Goal: Task Accomplishment & Management: Use online tool/utility

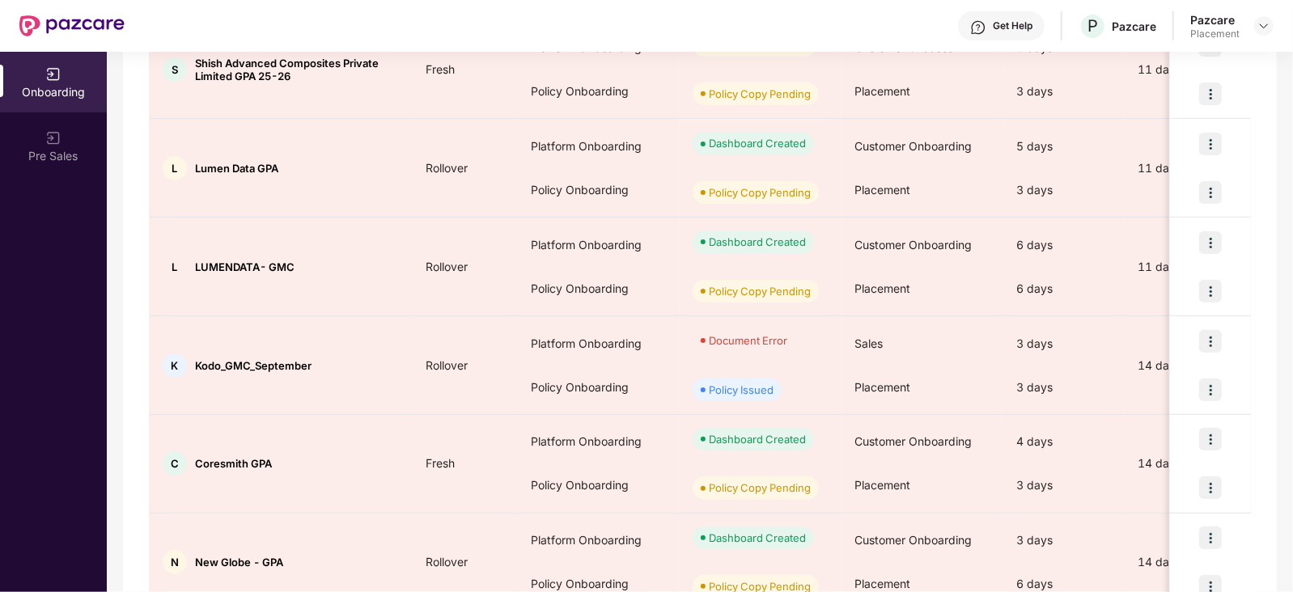
scroll to position [762, 0]
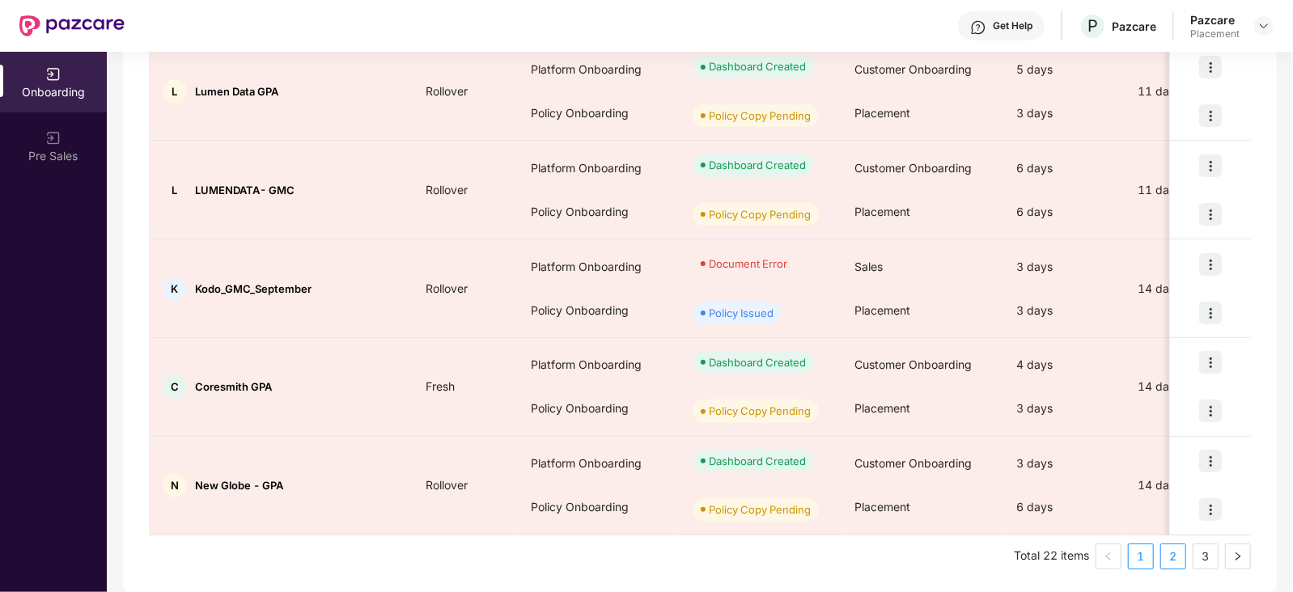
click at [1165, 554] on link "2" at bounding box center [1173, 557] width 24 height 24
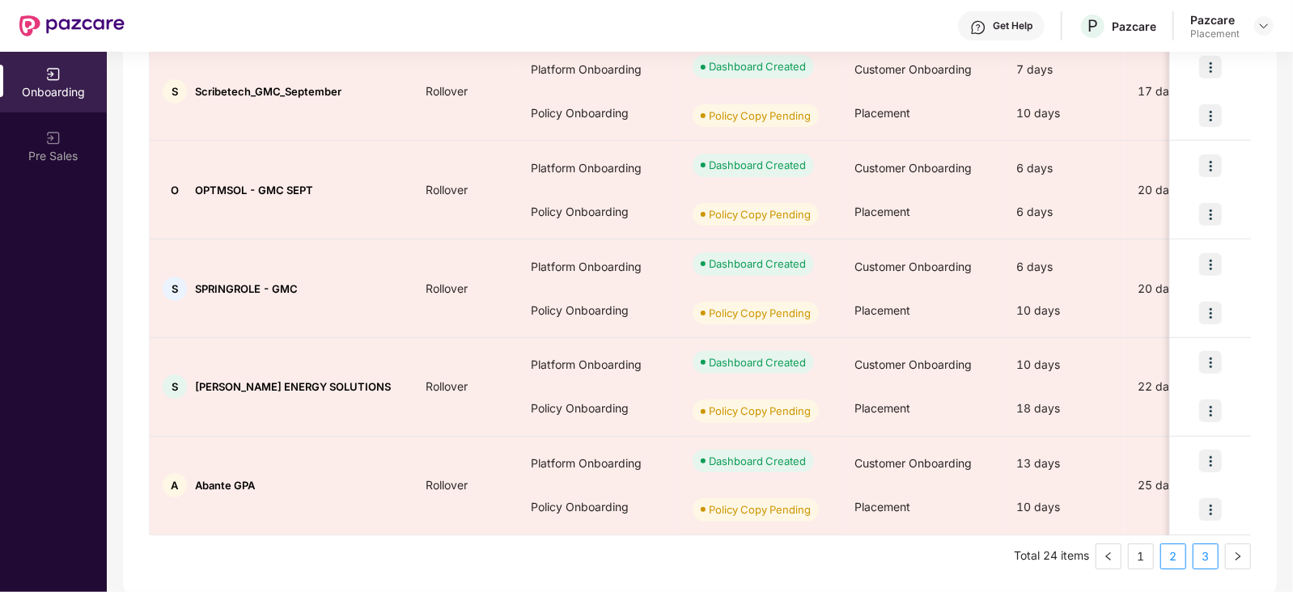
click at [1209, 564] on link "3" at bounding box center [1206, 557] width 24 height 24
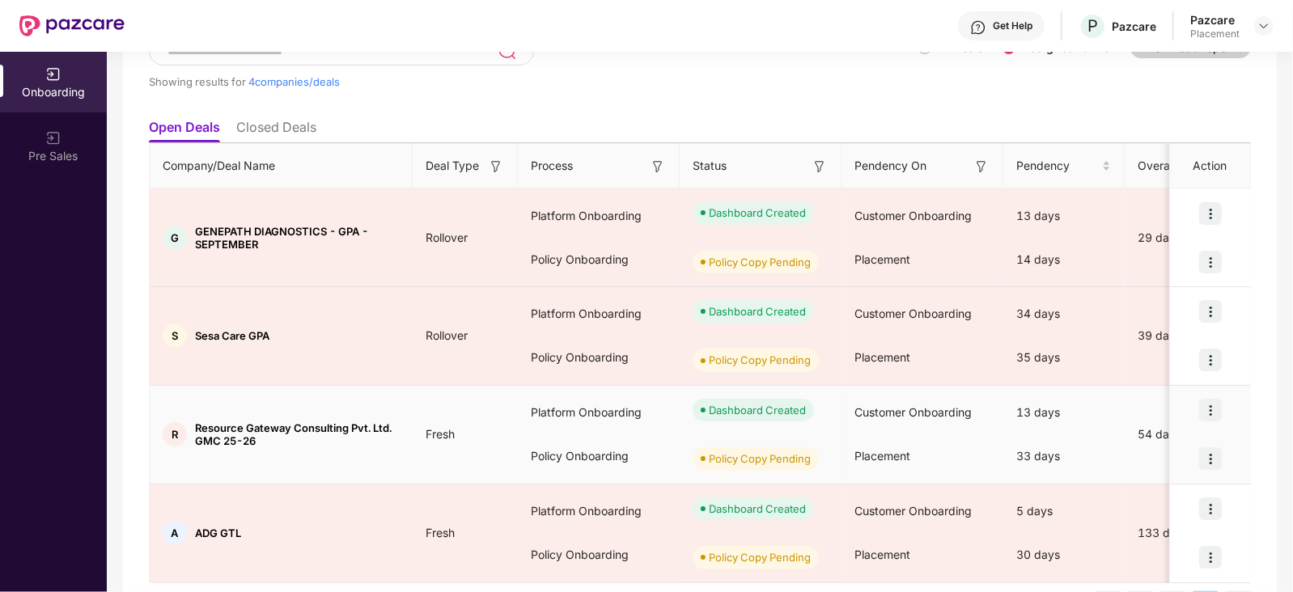
scroll to position [171, 0]
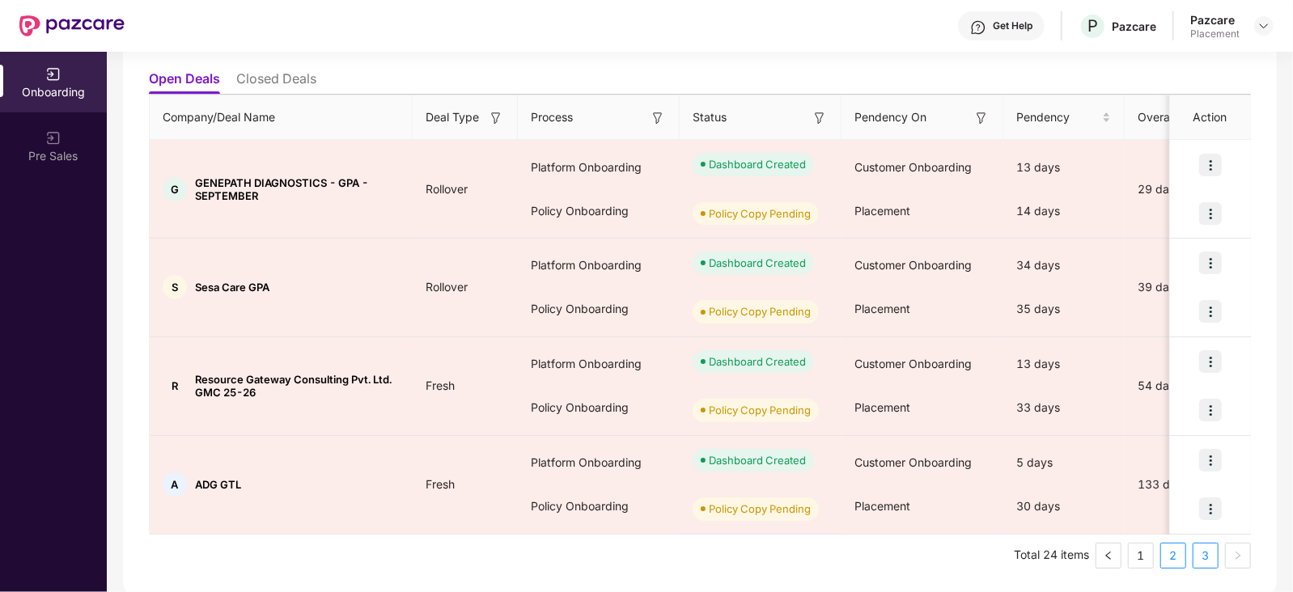
click at [1166, 548] on link "2" at bounding box center [1173, 556] width 24 height 24
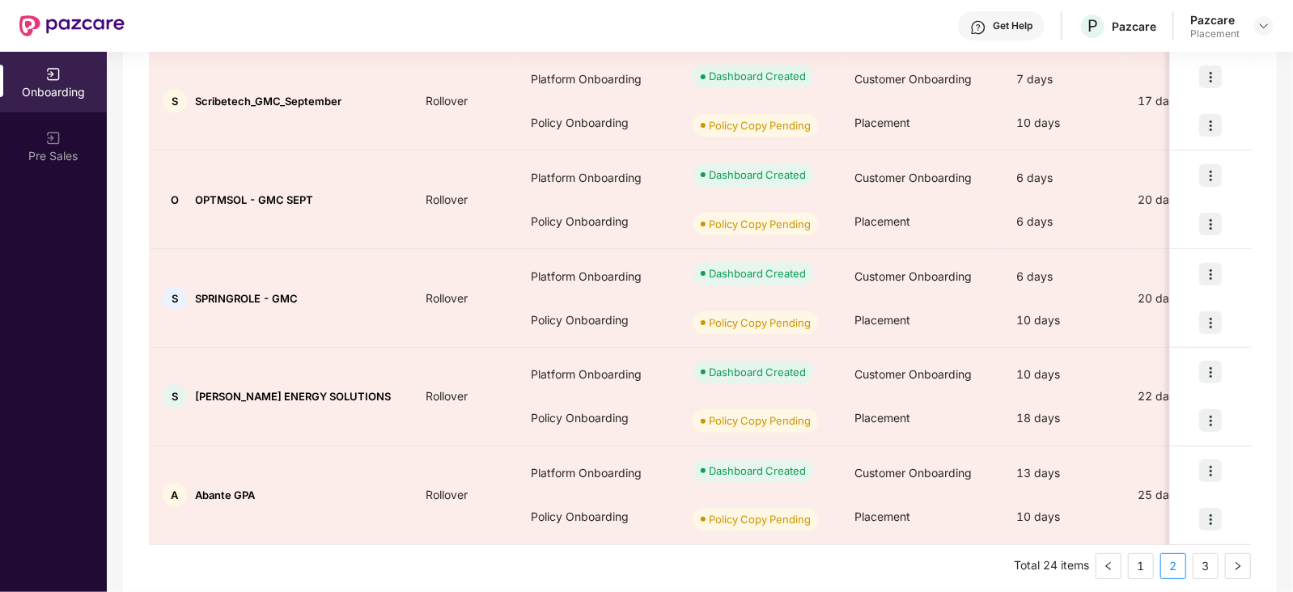
scroll to position [762, 0]
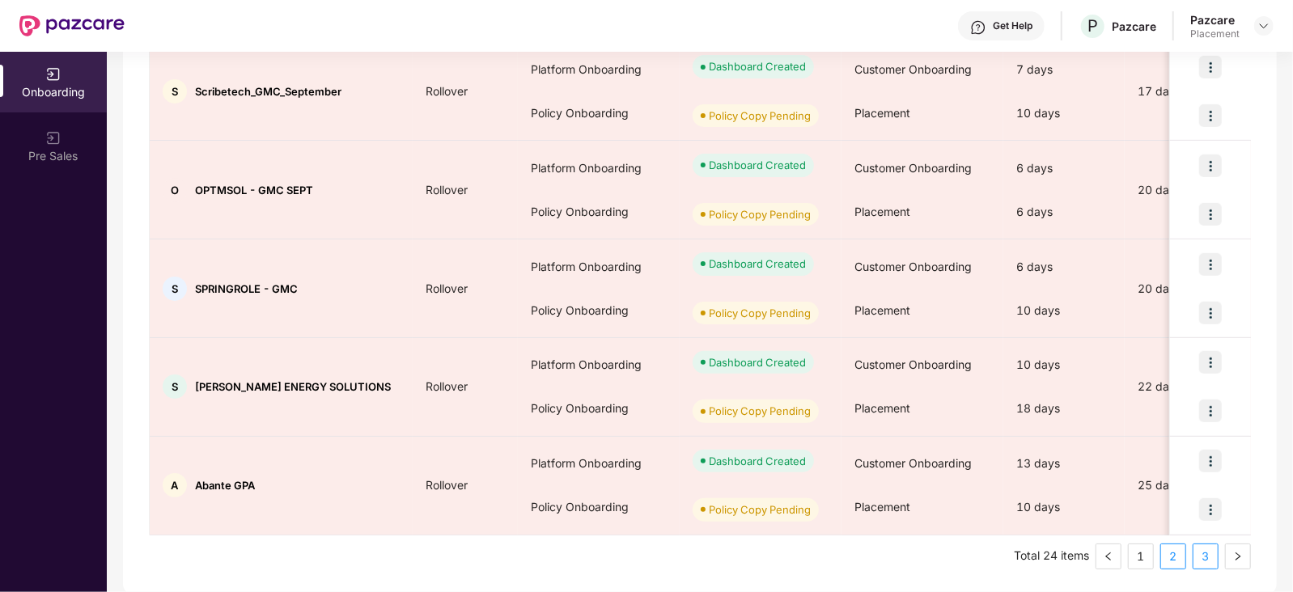
click at [1210, 554] on link "3" at bounding box center [1206, 557] width 24 height 24
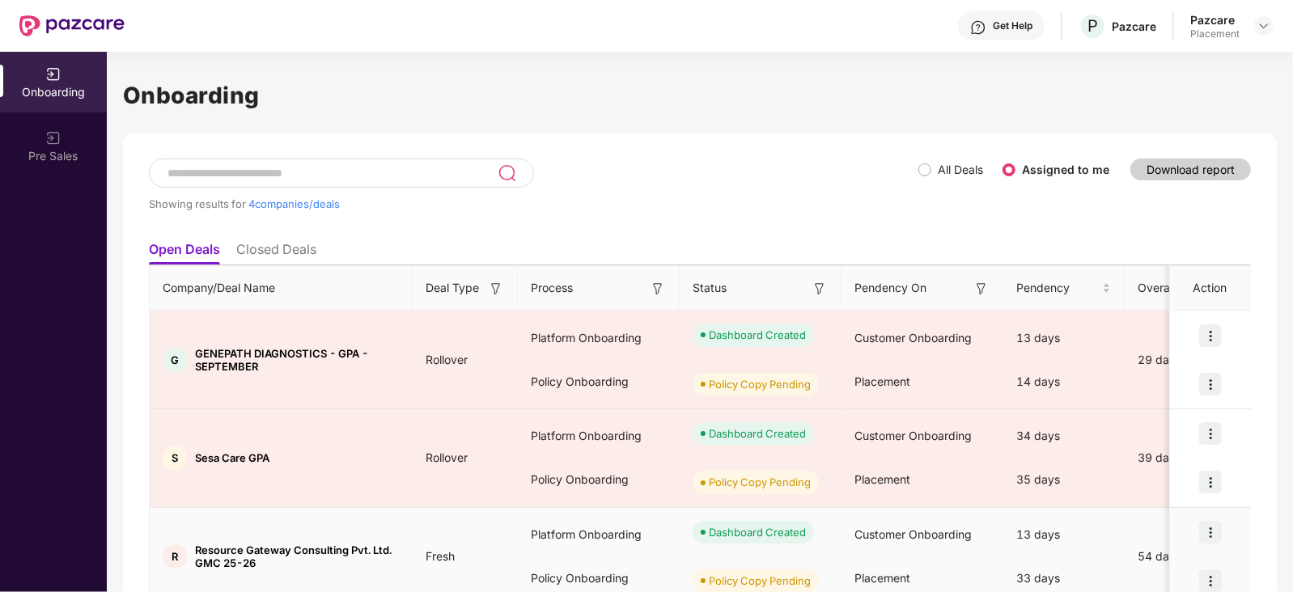
scroll to position [171, 0]
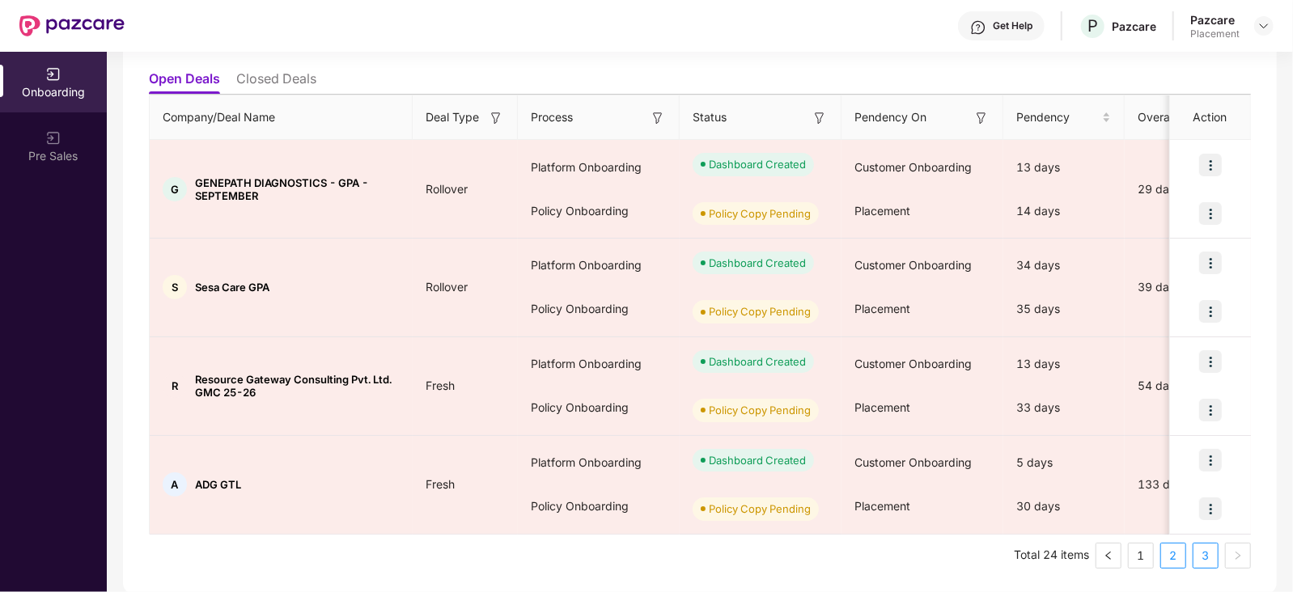
click at [1170, 558] on link "2" at bounding box center [1173, 556] width 24 height 24
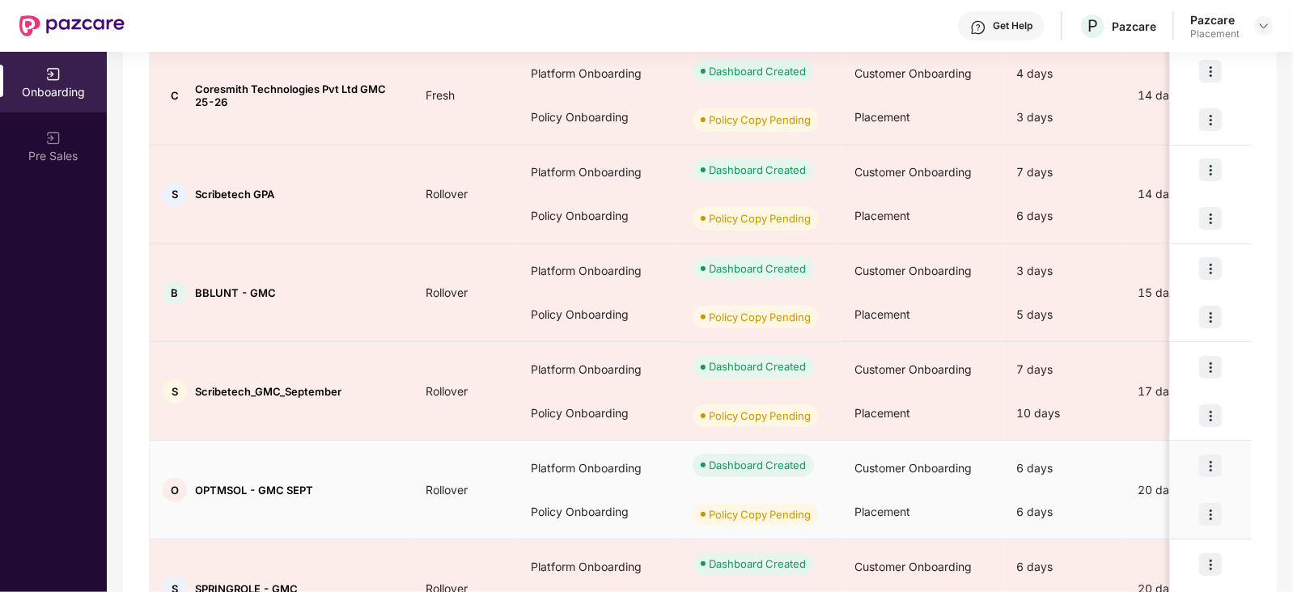
scroll to position [762, 0]
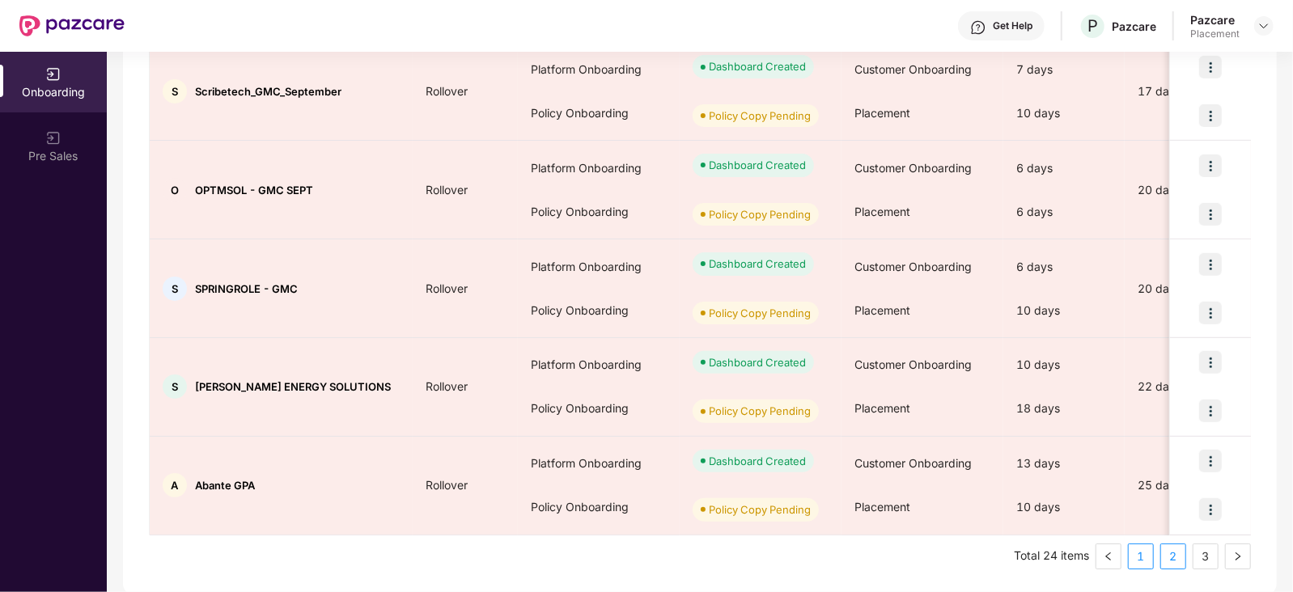
click at [1145, 560] on link "1" at bounding box center [1141, 557] width 24 height 24
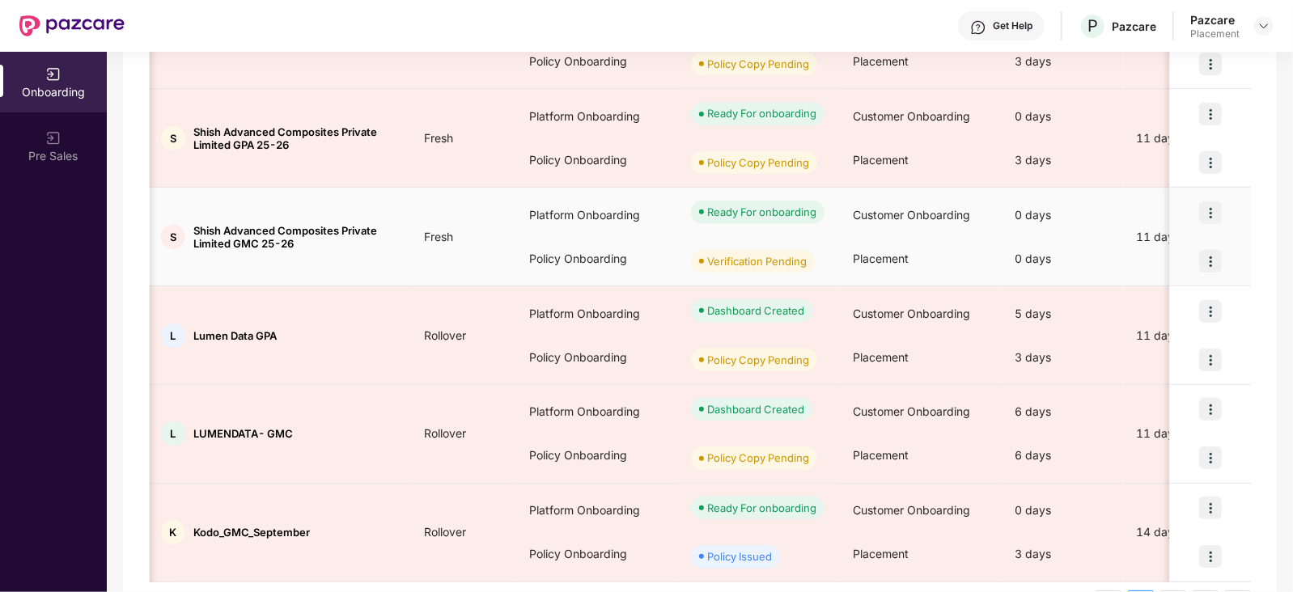
scroll to position [0, 0]
click at [1205, 258] on img at bounding box center [1210, 261] width 23 height 23
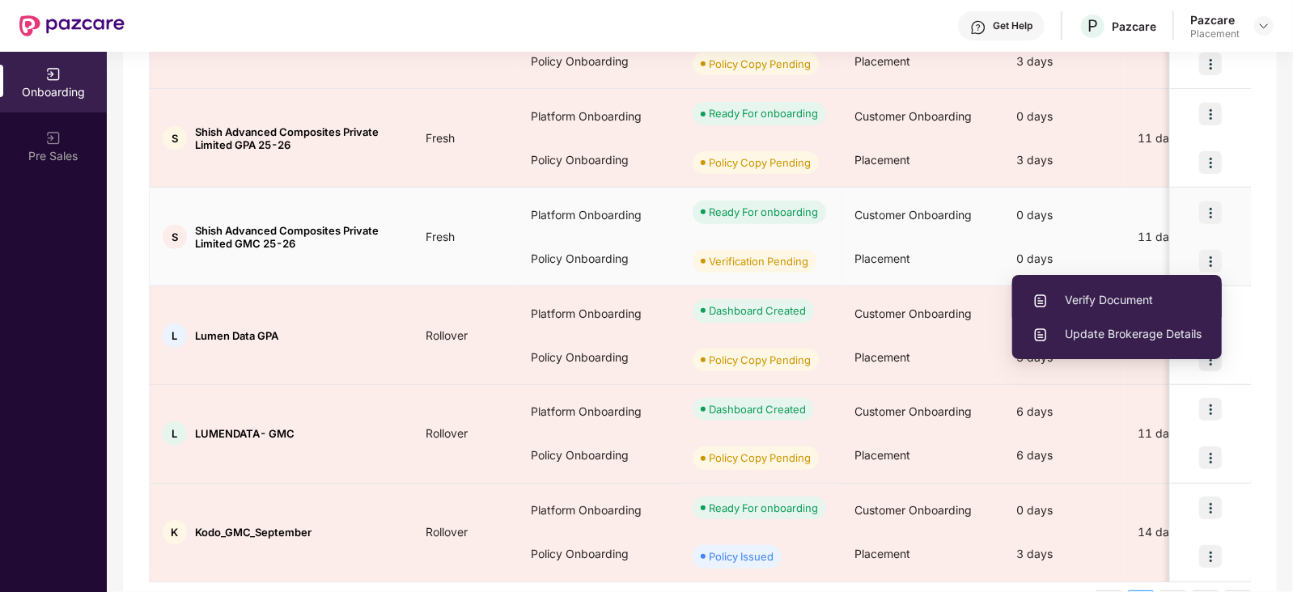
click at [1130, 299] on span "Verify Document" at bounding box center [1117, 300] width 169 height 18
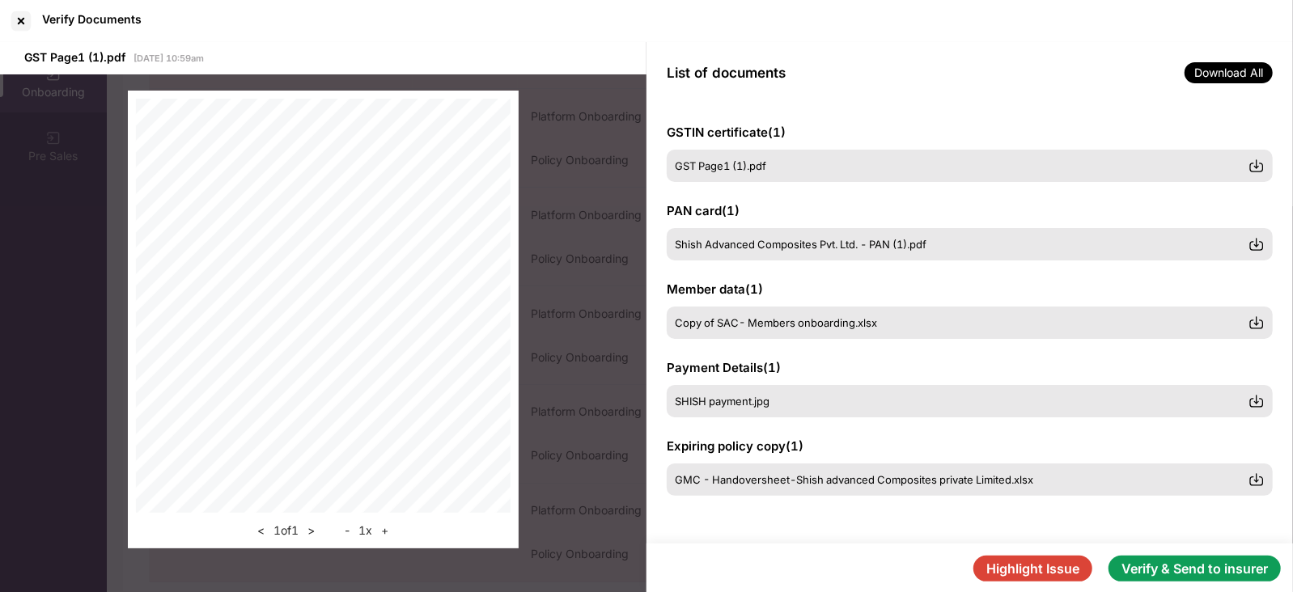
click at [1056, 568] on button "Highlight Issue" at bounding box center [1033, 569] width 119 height 26
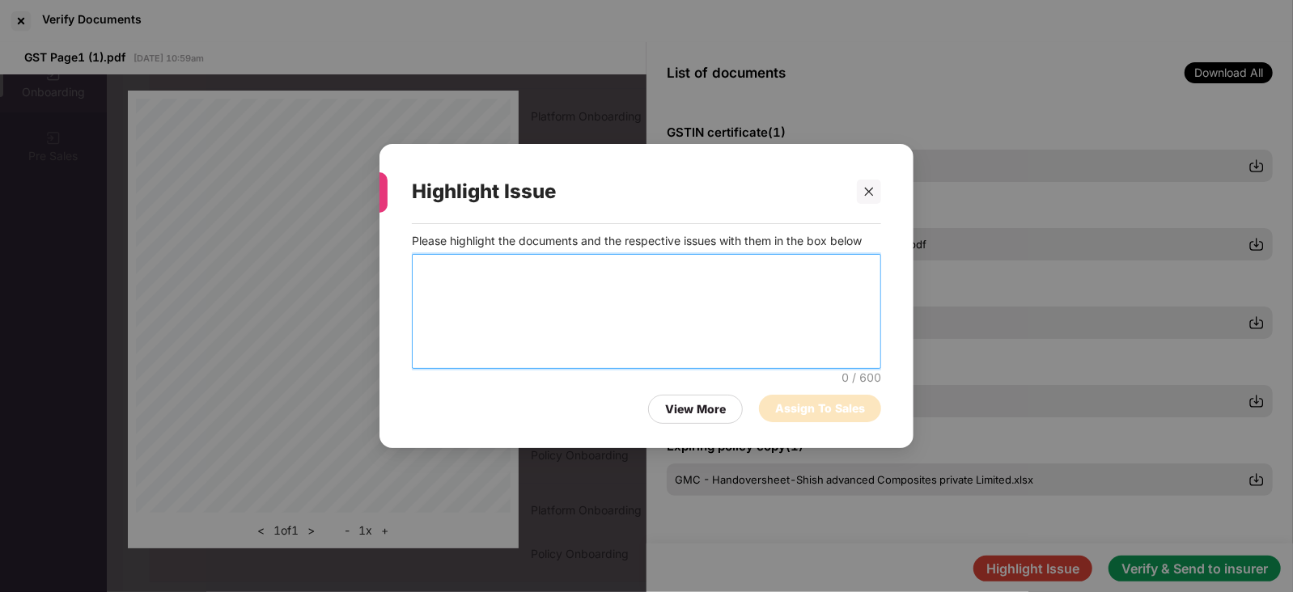
click at [490, 293] on textarea at bounding box center [646, 311] width 469 height 115
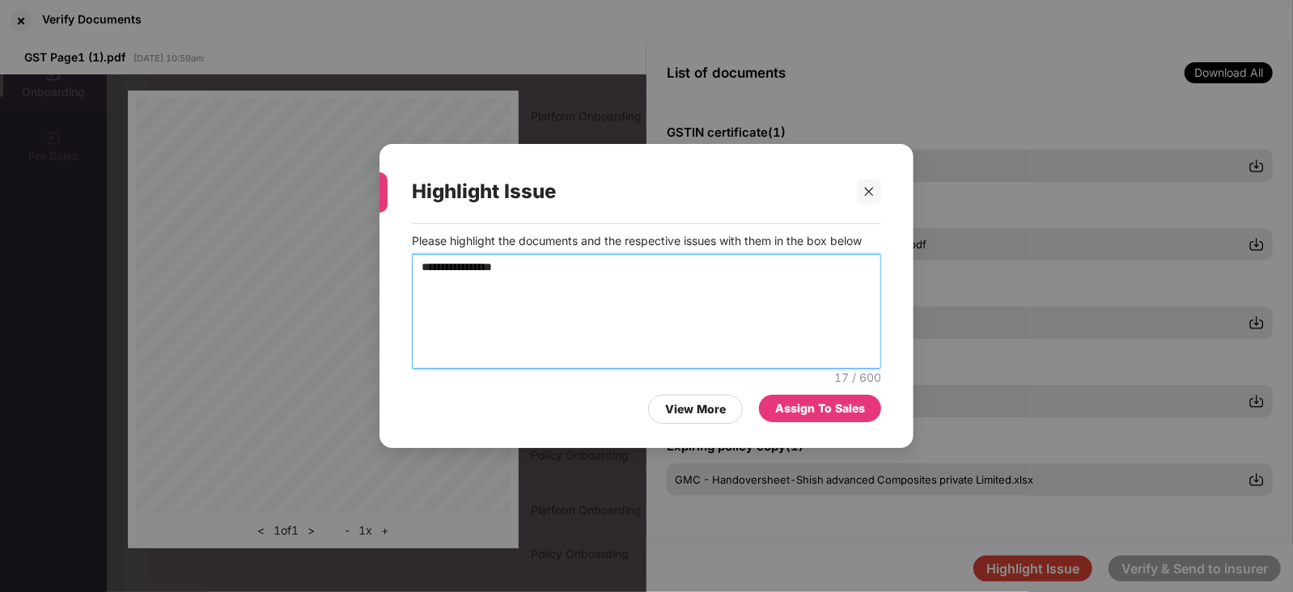
click at [520, 273] on textarea "**********" at bounding box center [646, 311] width 469 height 115
click at [588, 261] on textarea "**********" at bounding box center [646, 311] width 469 height 115
type textarea "**********"
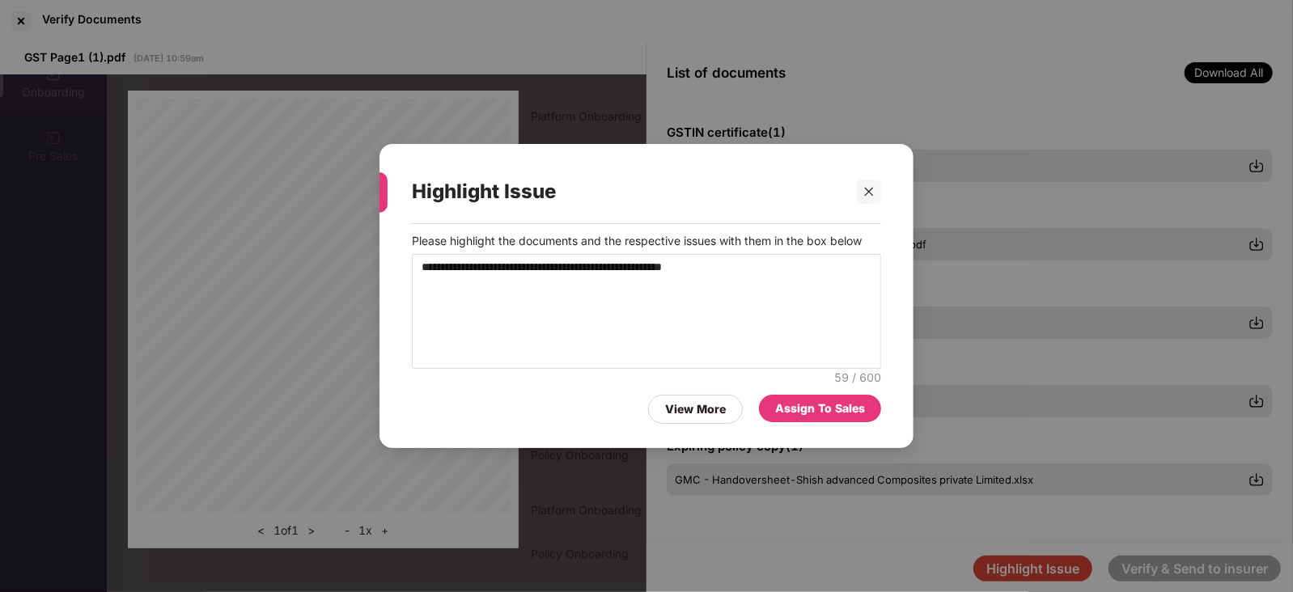
click at [821, 414] on div "Assign To Sales" at bounding box center [820, 409] width 90 height 18
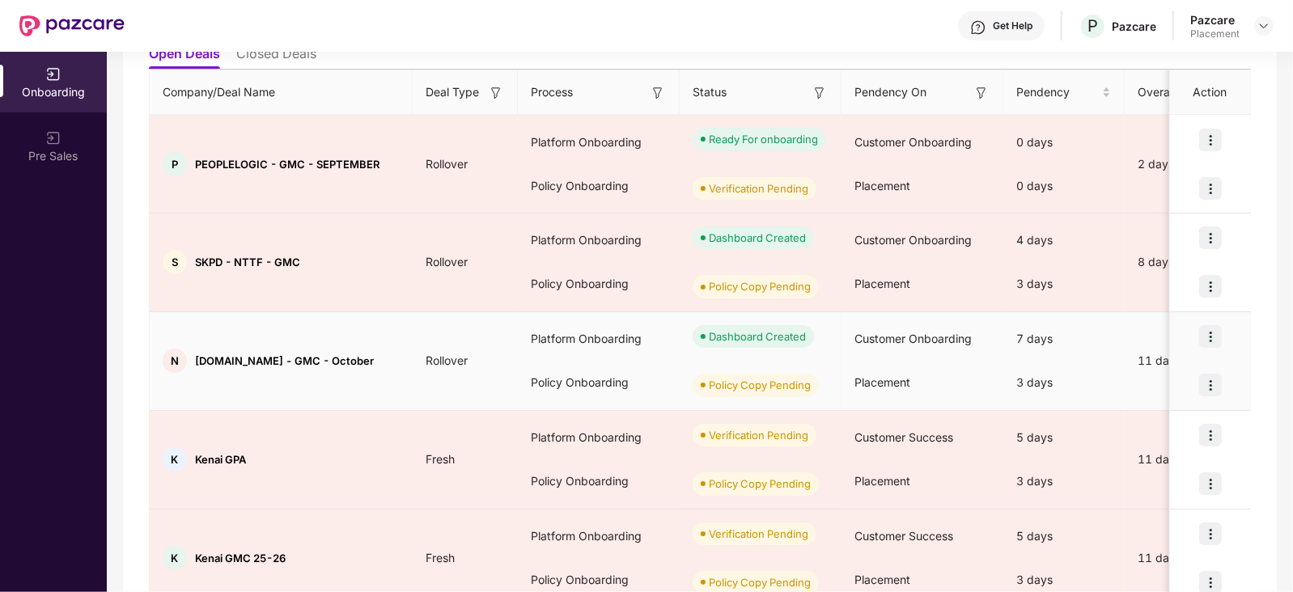
scroll to position [197, 0]
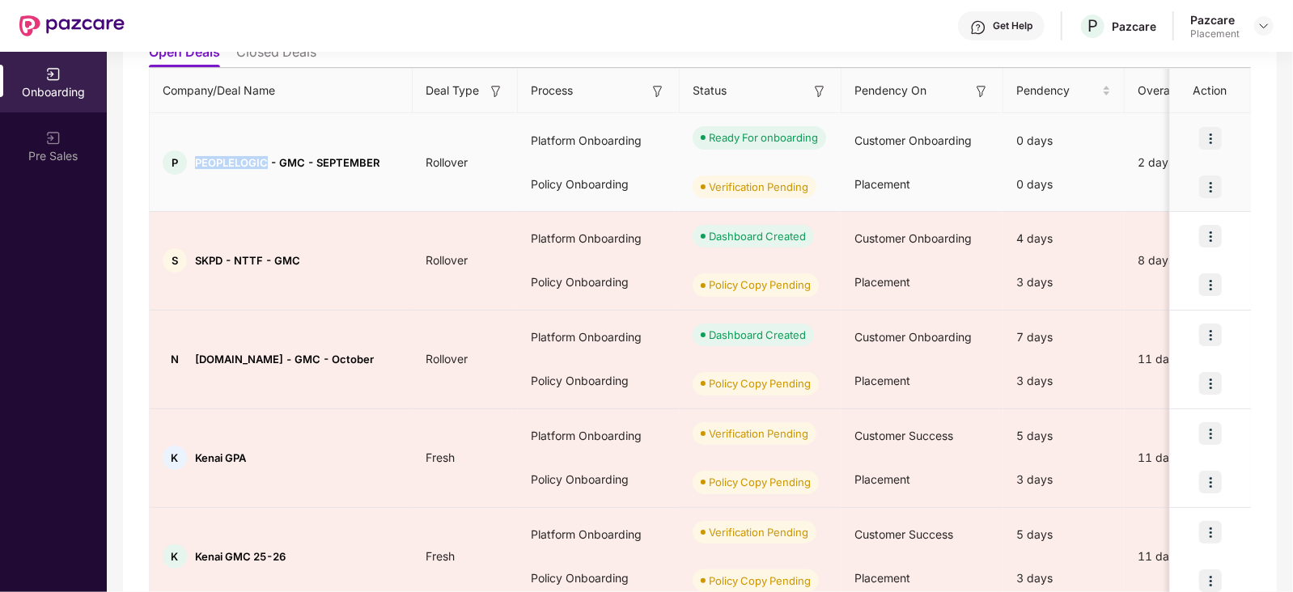
drag, startPoint x: 197, startPoint y: 162, endPoint x: 264, endPoint y: 155, distance: 66.8
click at [264, 156] on span "PEOPLELOGIC - GMC - SEPTEMBER" at bounding box center [287, 162] width 185 height 13
copy span "PEOPLELOGIC"
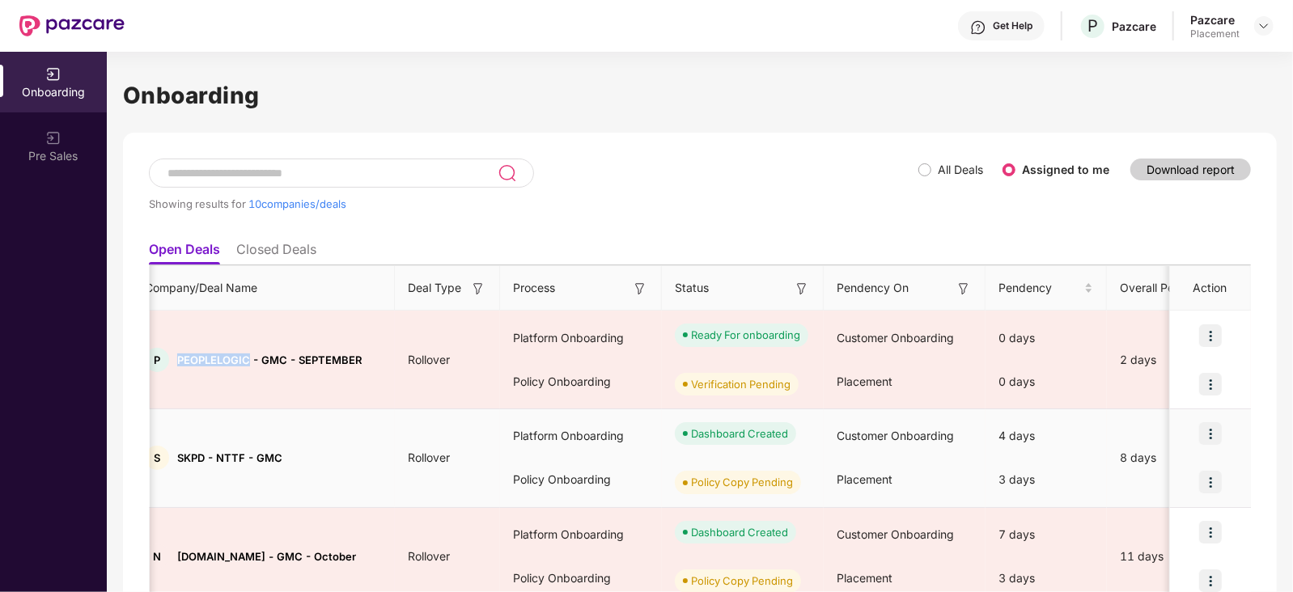
scroll to position [49, 0]
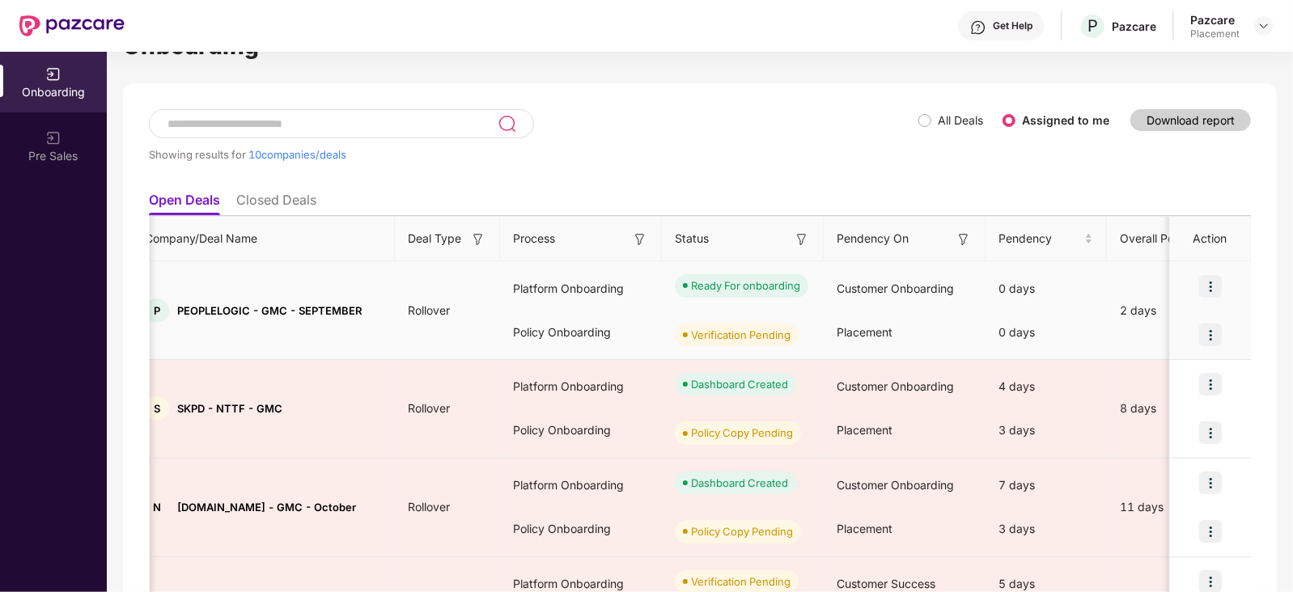
click at [868, 347] on div "Placement" at bounding box center [905, 333] width 162 height 44
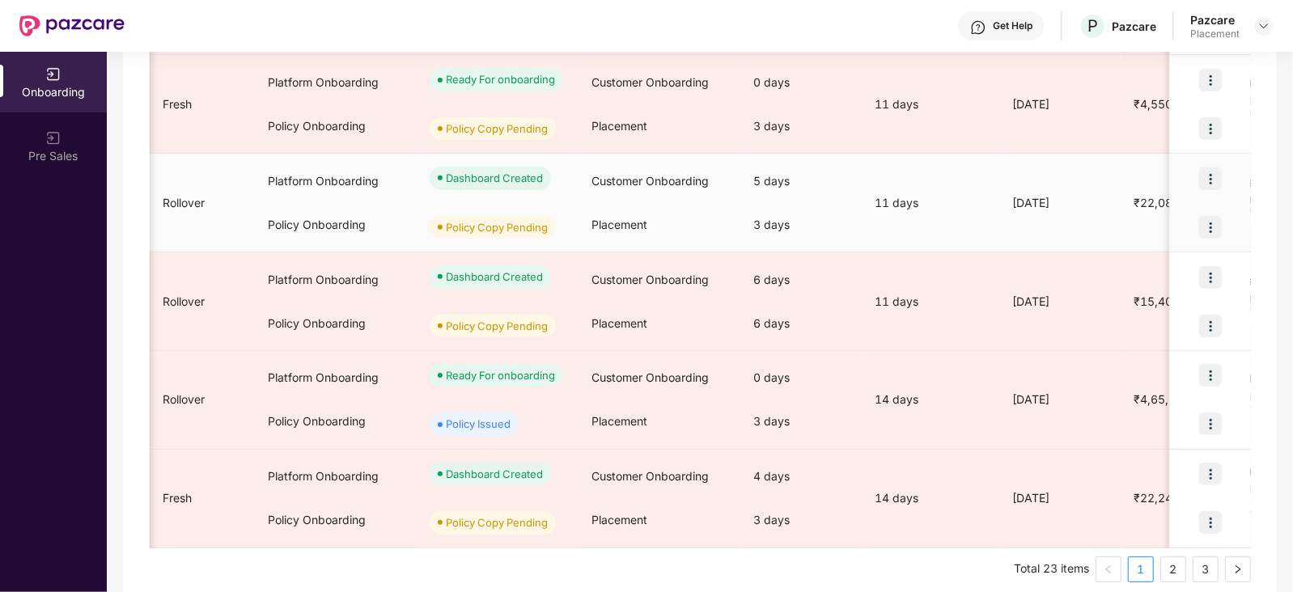
scroll to position [762, 0]
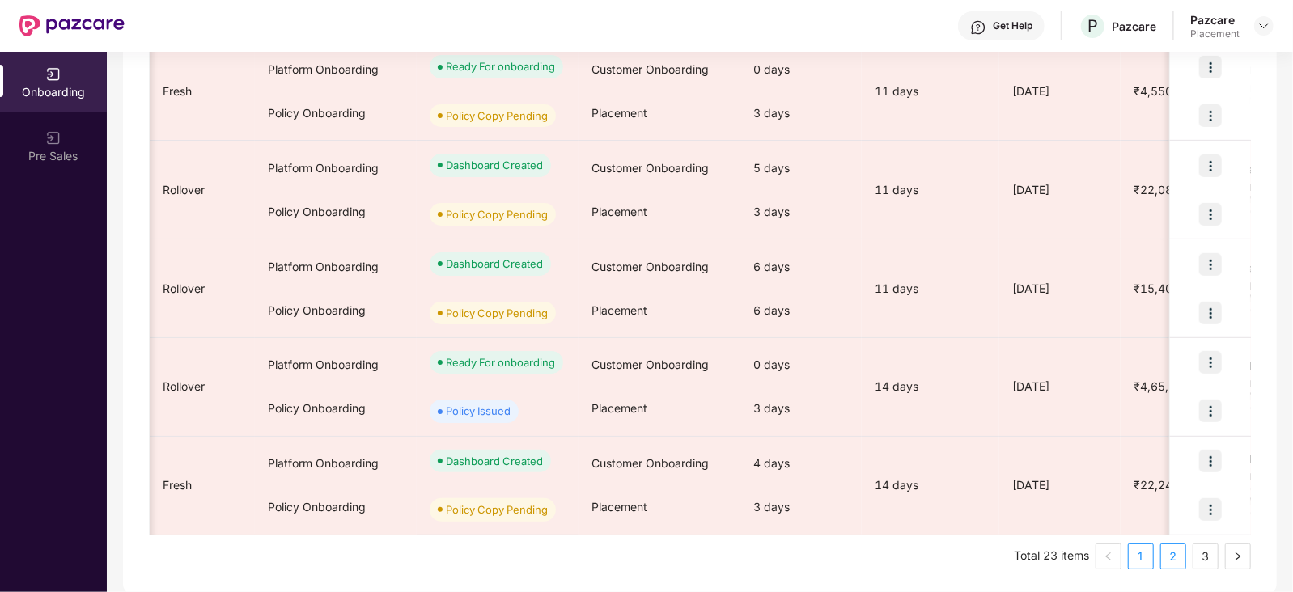
click at [1174, 548] on link "2" at bounding box center [1173, 557] width 24 height 24
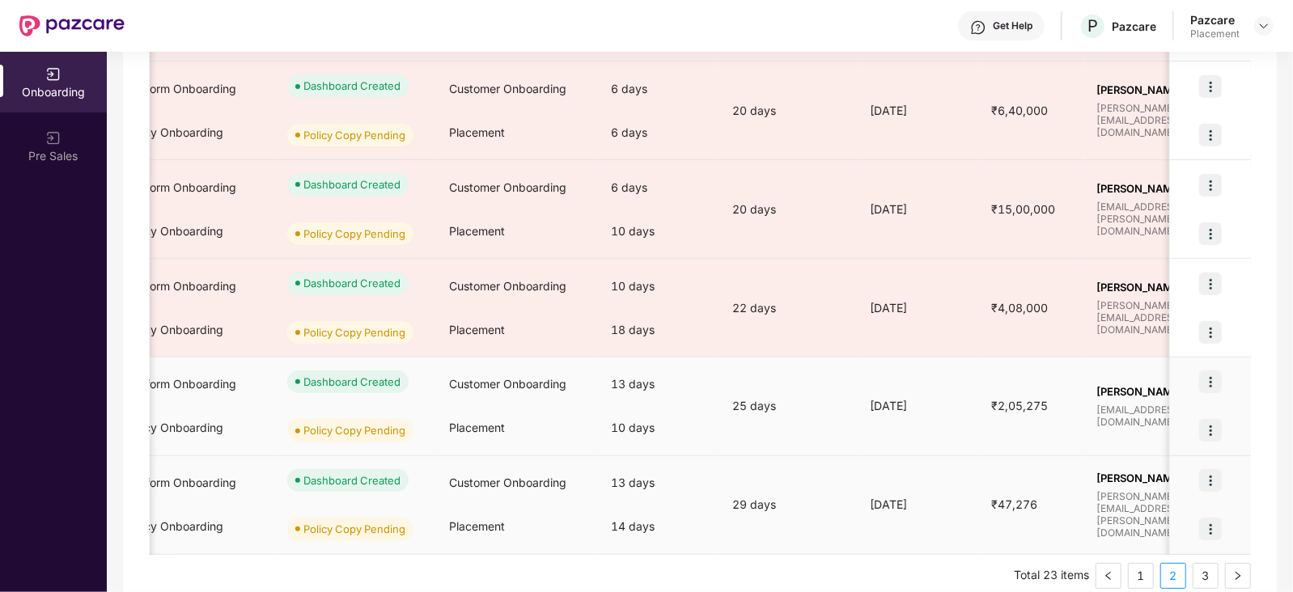
scroll to position [0, 406]
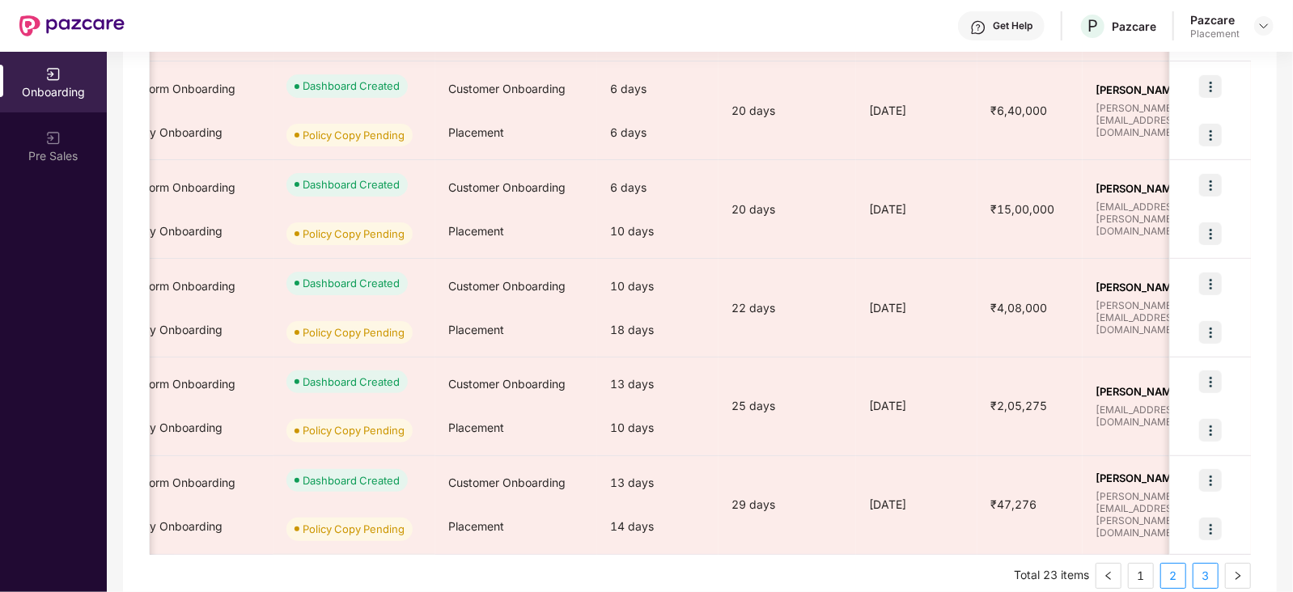
click at [1196, 565] on link "3" at bounding box center [1206, 576] width 24 height 24
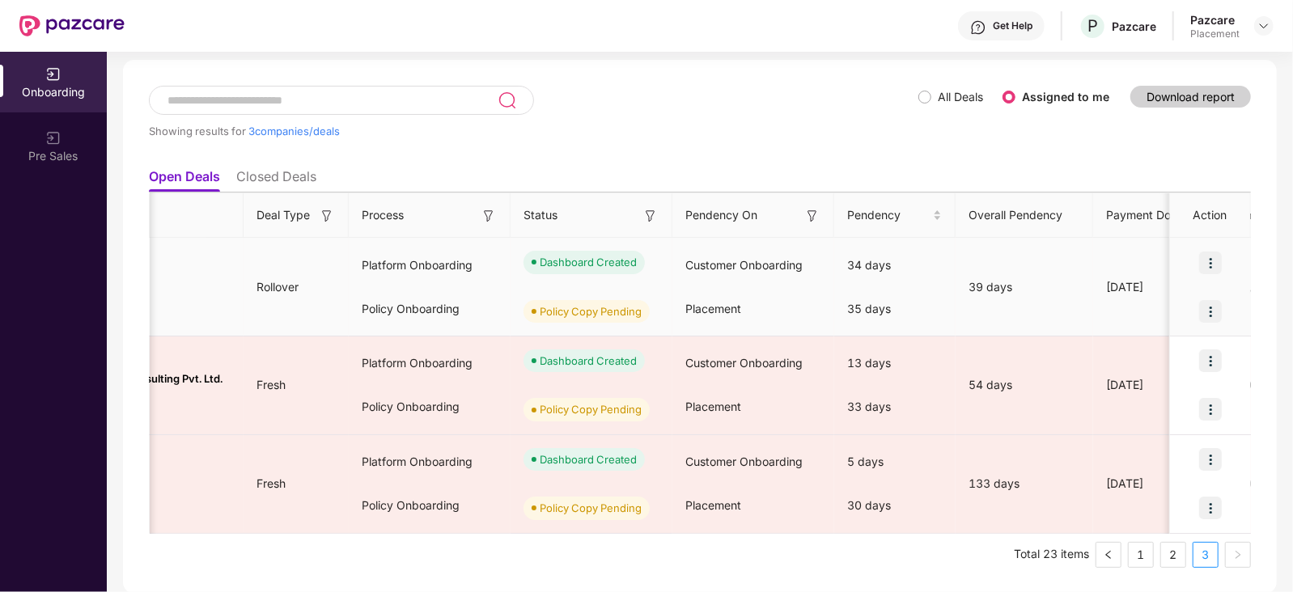
scroll to position [0, 0]
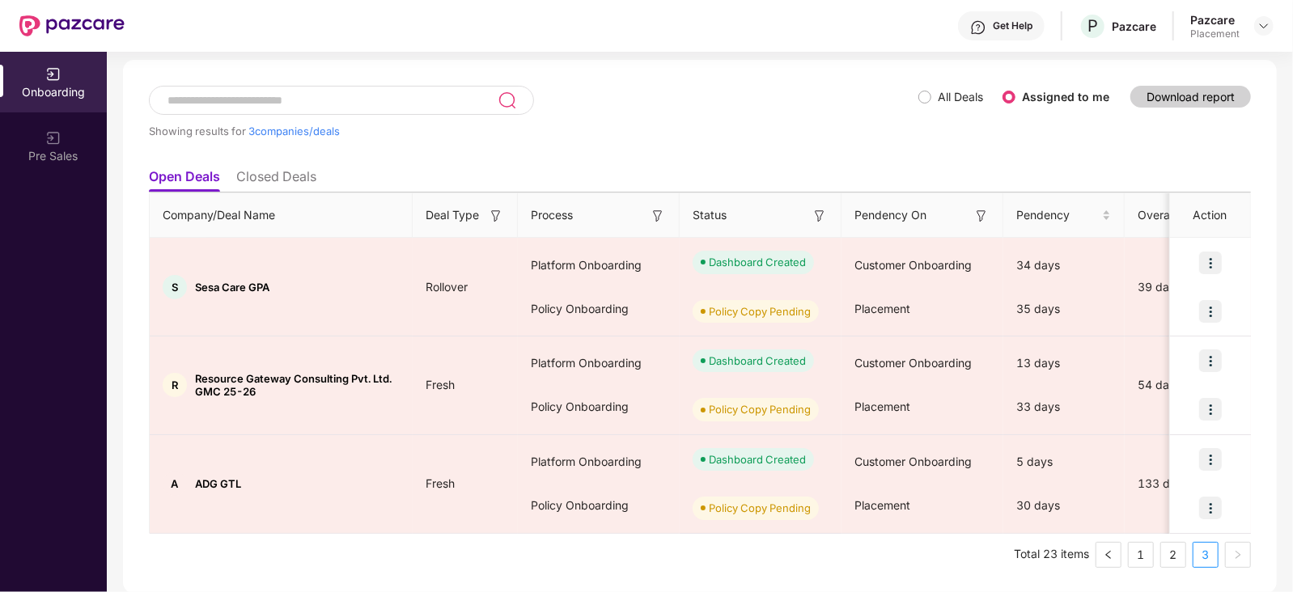
click at [350, 103] on input at bounding box center [332, 101] width 332 height 14
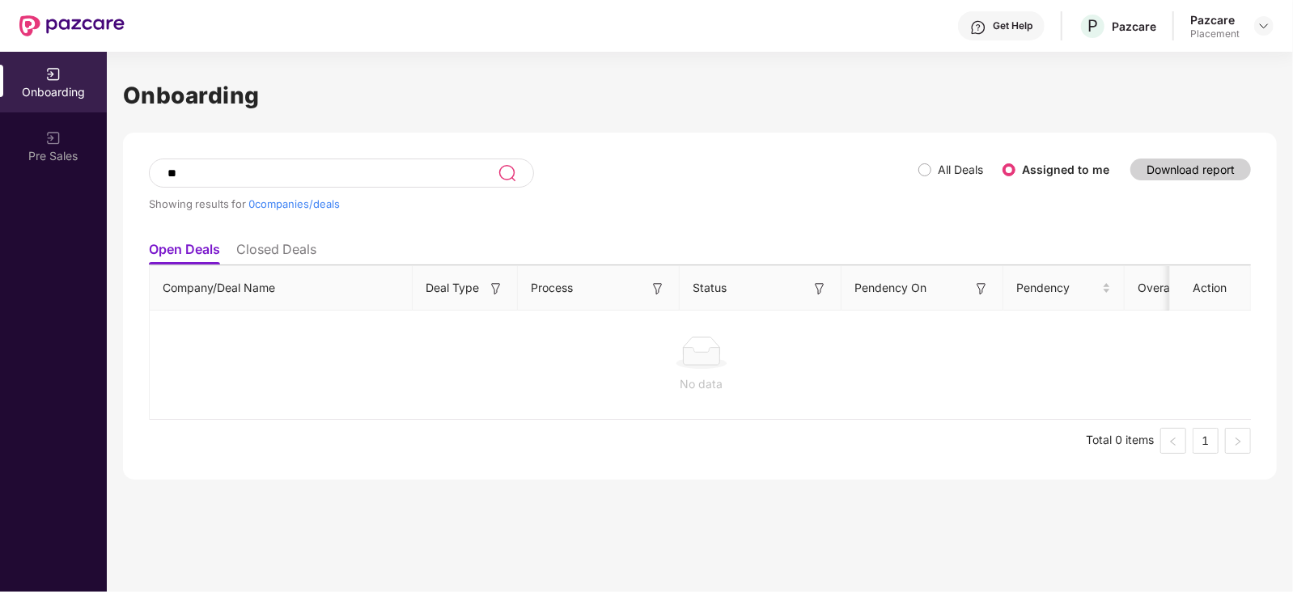
type input "*"
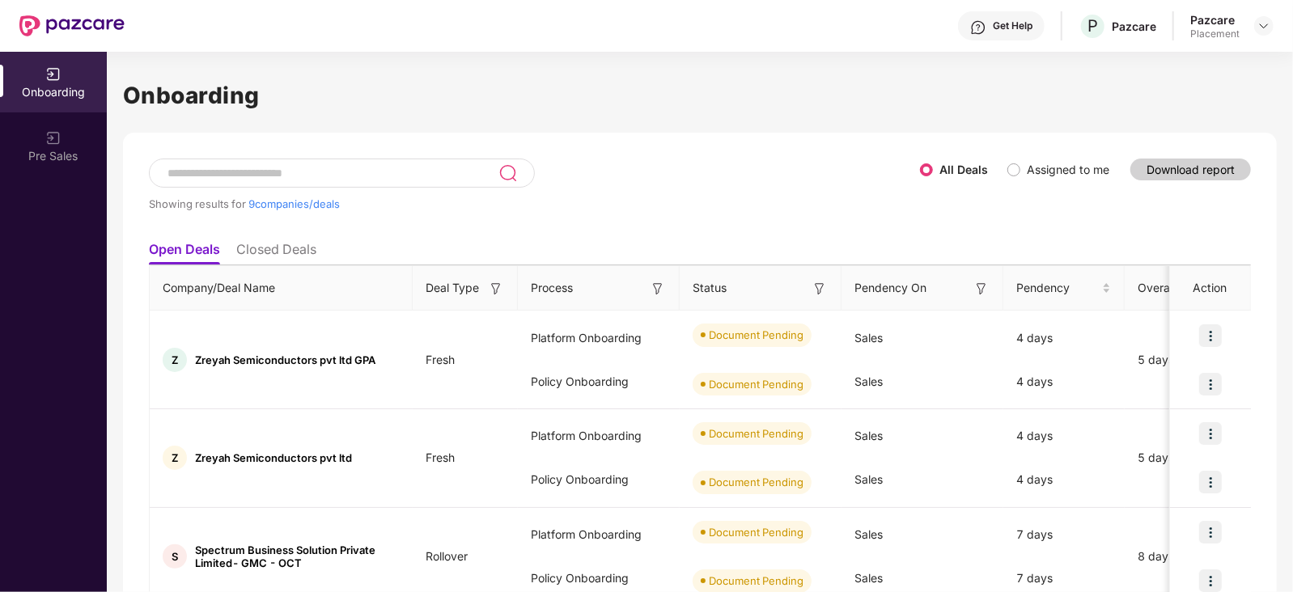
click at [1027, 169] on label "Assigned to me" at bounding box center [1068, 170] width 83 height 14
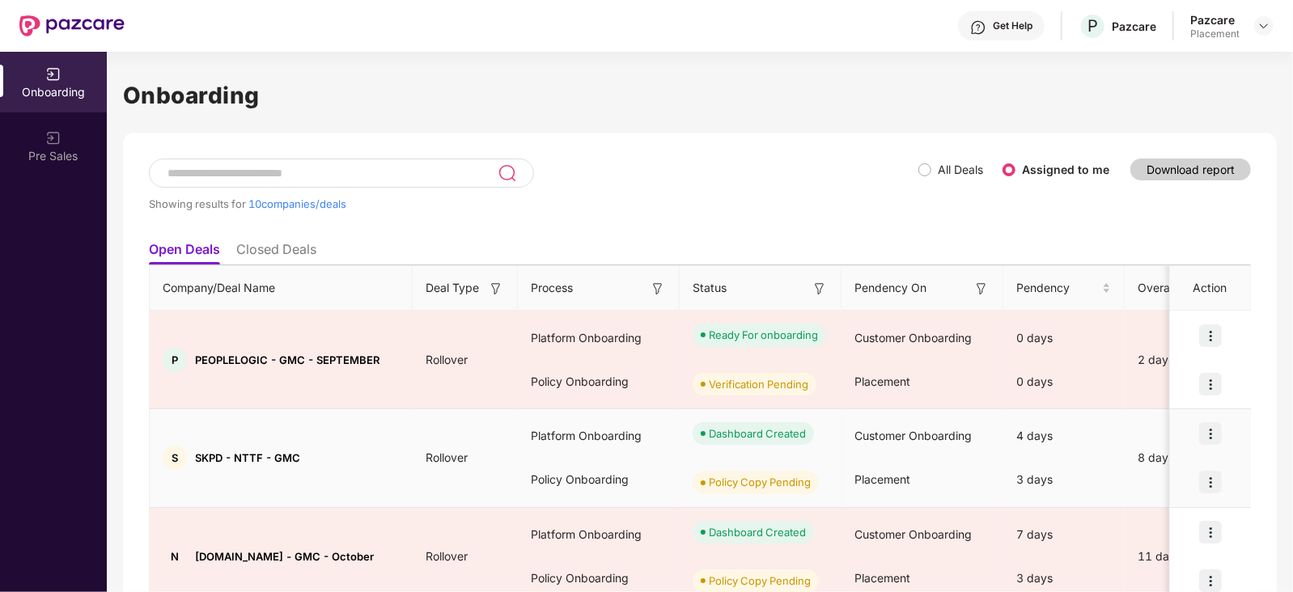
scroll to position [762, 0]
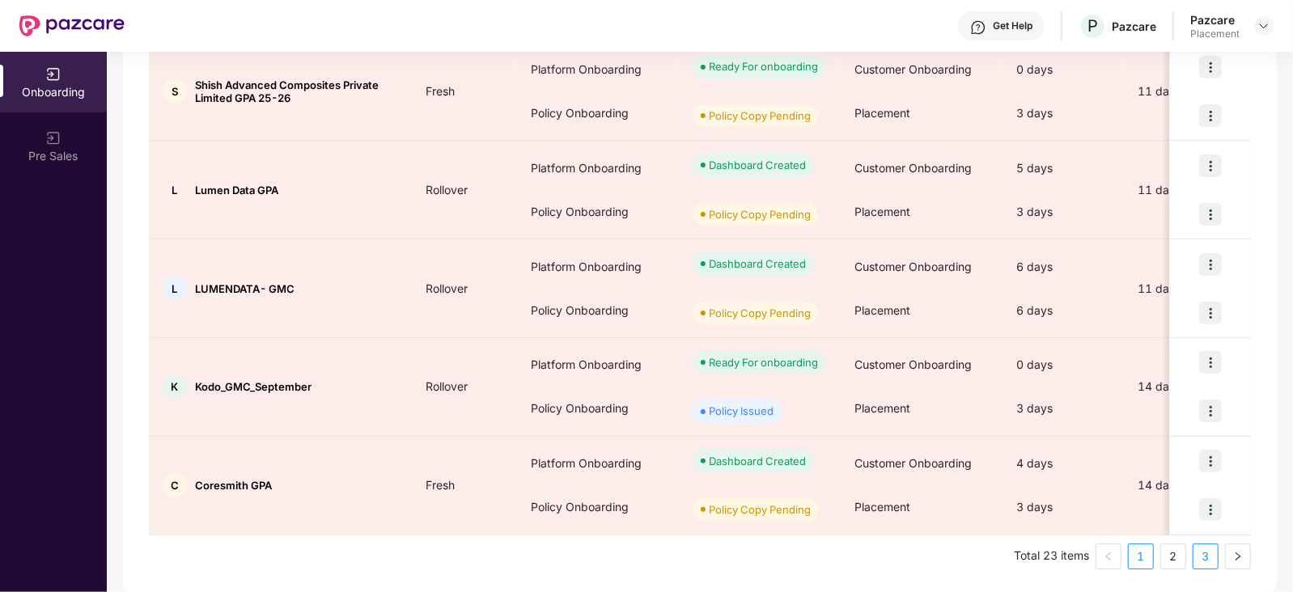
click at [1218, 560] on link "3" at bounding box center [1206, 557] width 24 height 24
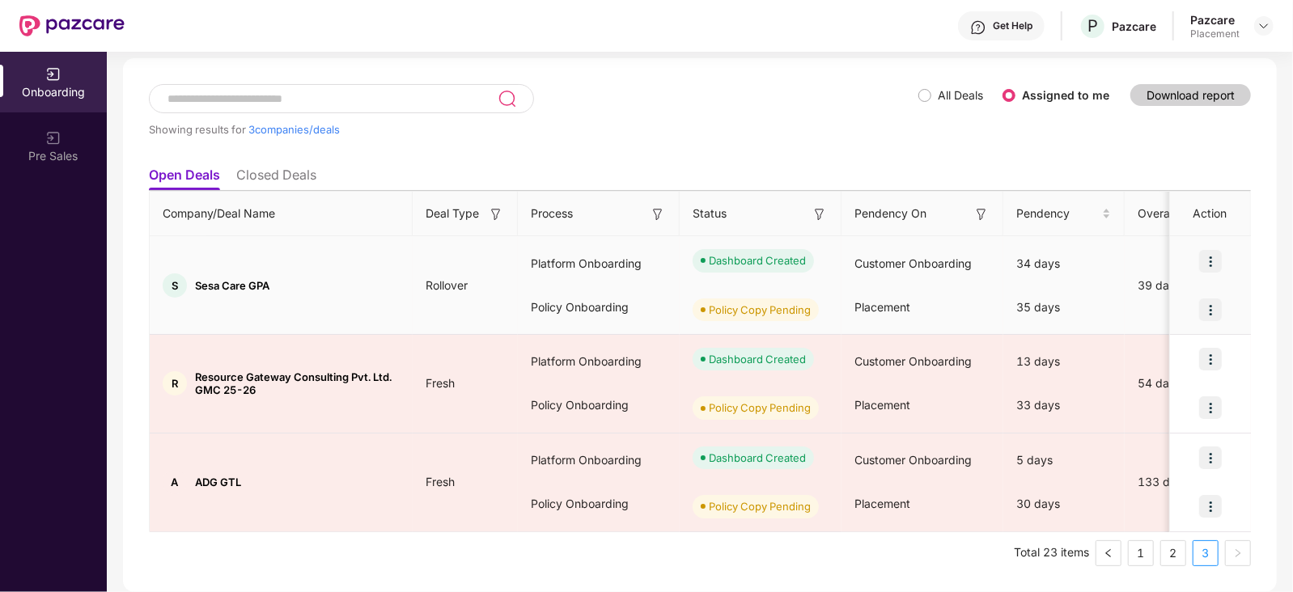
scroll to position [73, 0]
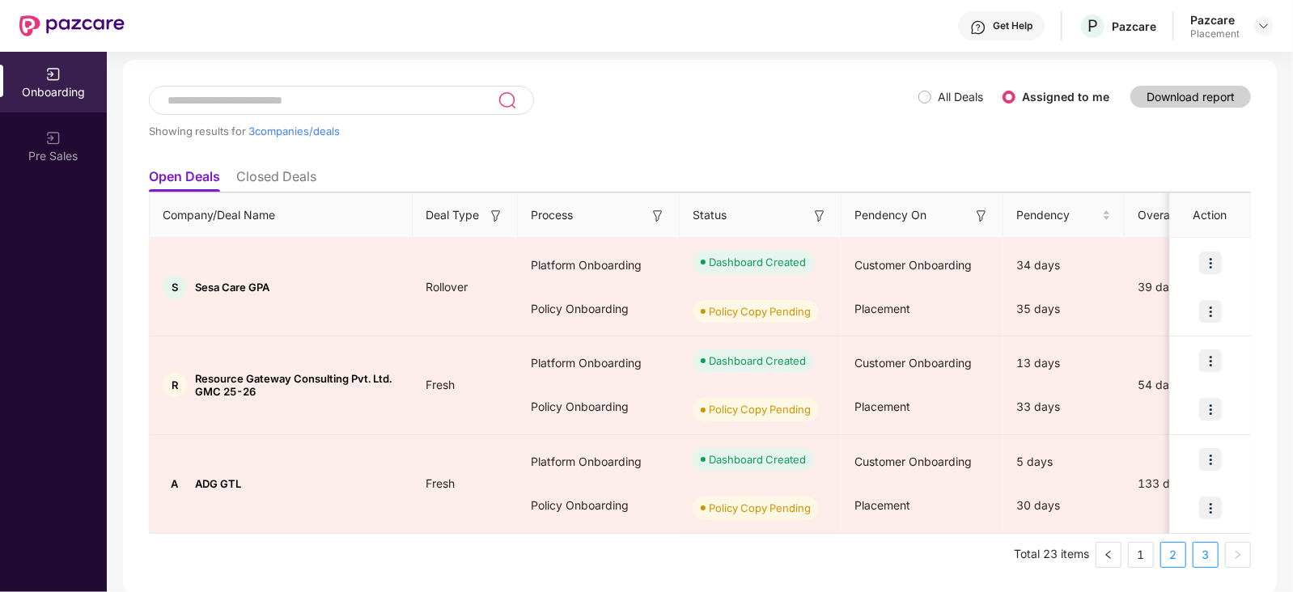
click at [1175, 552] on link "2" at bounding box center [1173, 555] width 24 height 24
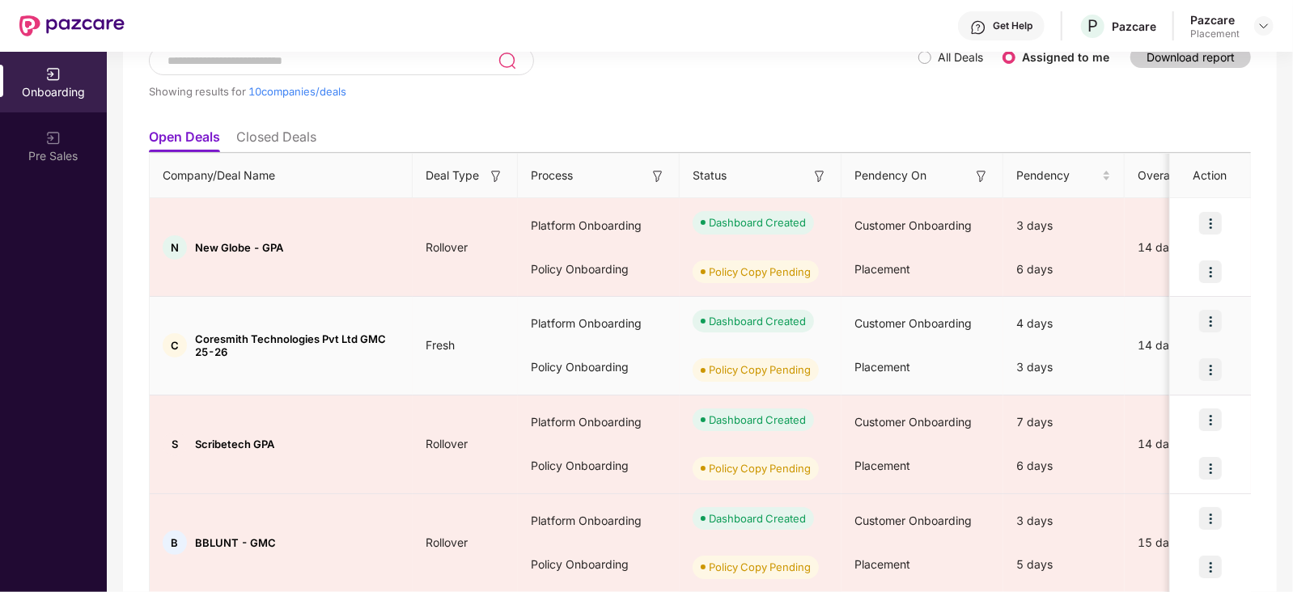
scroll to position [762, 0]
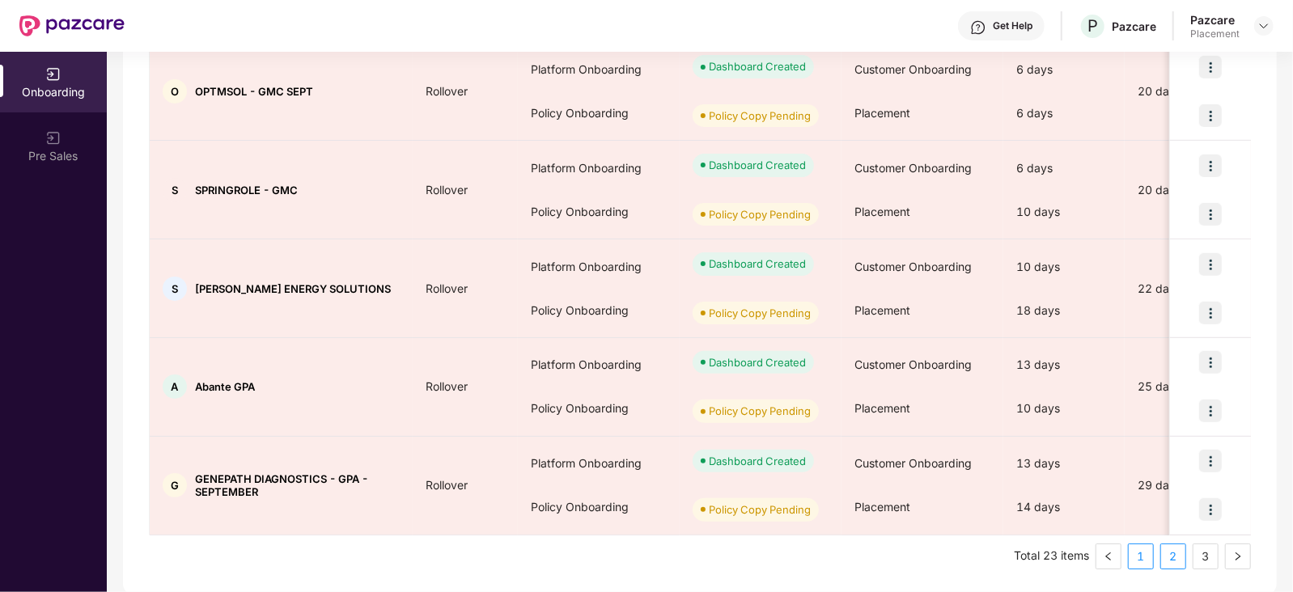
click at [1145, 560] on link "1" at bounding box center [1141, 557] width 24 height 24
